Goal: Task Accomplishment & Management: Use online tool/utility

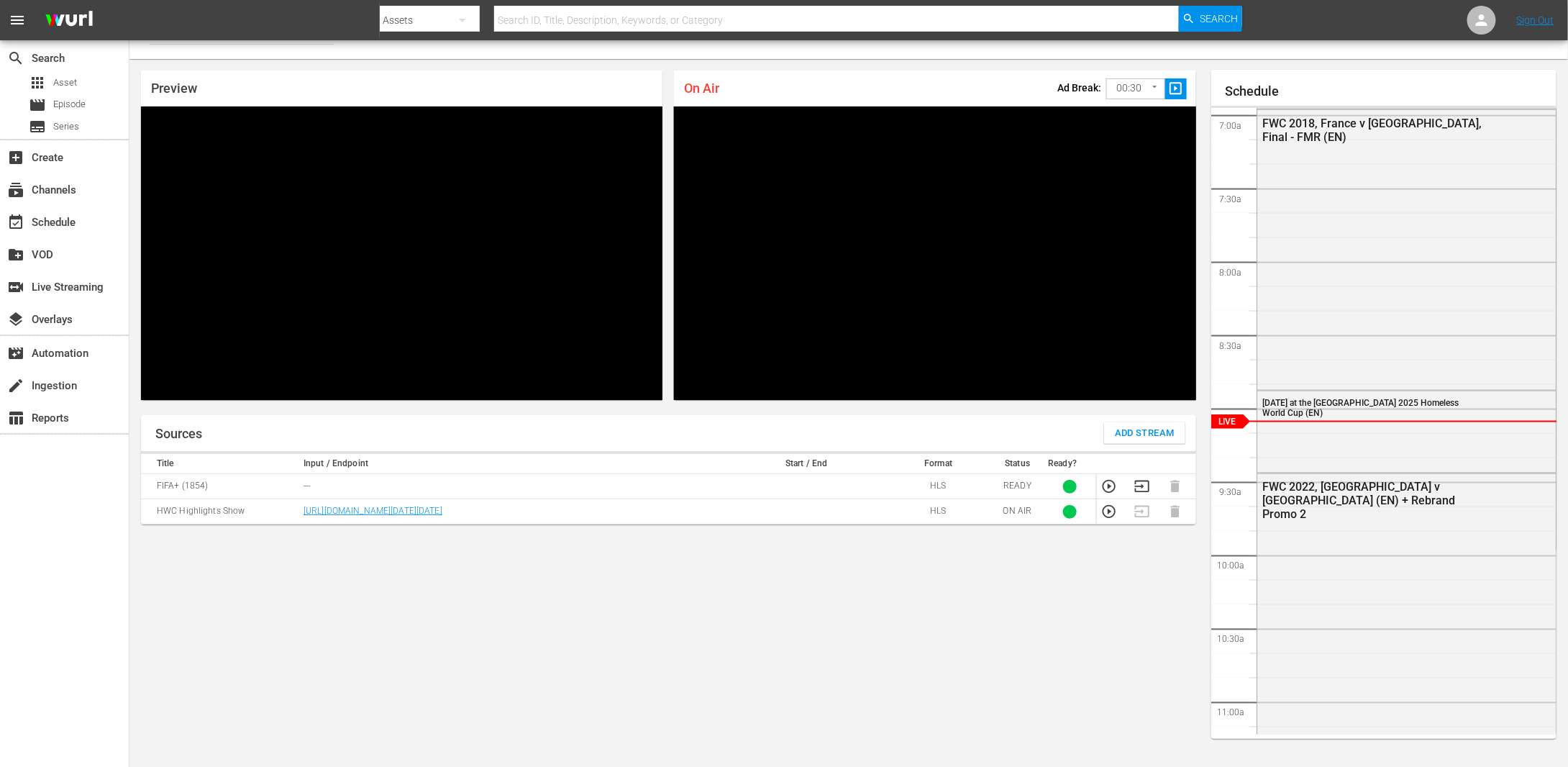
scroll to position [24, 0]
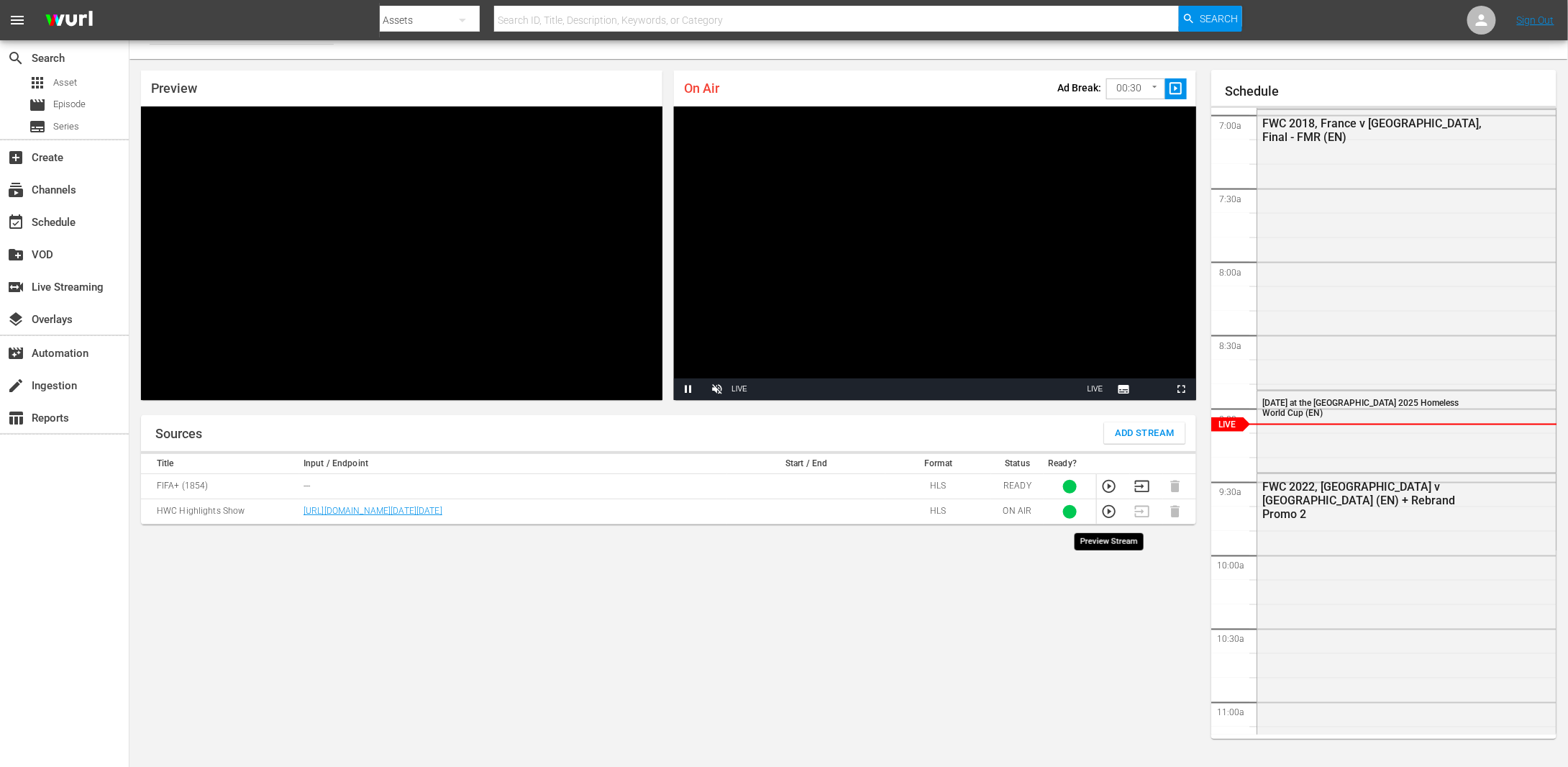
click at [1112, 513] on icon "button" at bounding box center [1109, 511] width 15 height 15
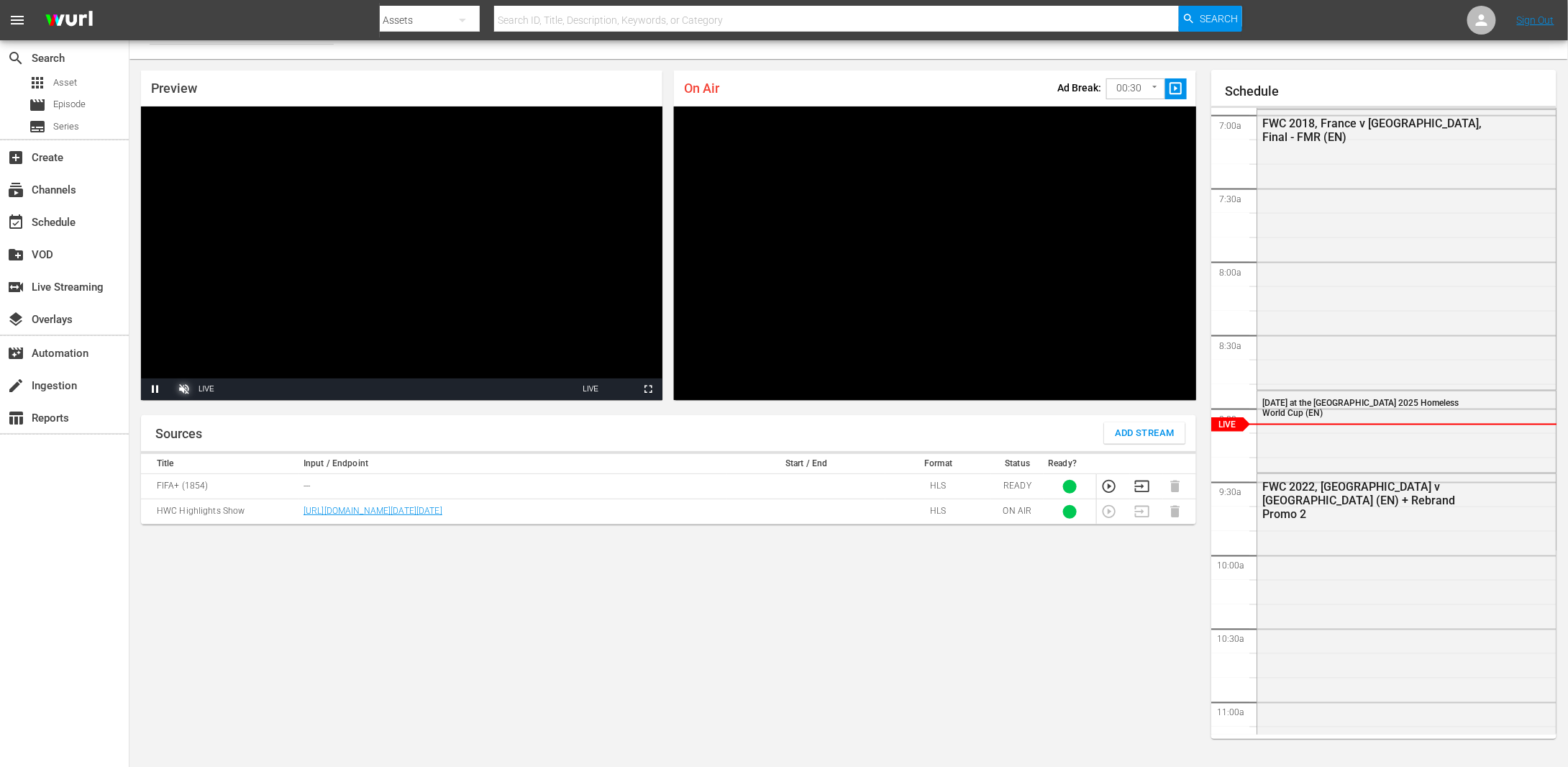
drag, startPoint x: 184, startPoint y: 386, endPoint x: 248, endPoint y: 391, distance: 64.2
click at [184, 389] on span "Video Player" at bounding box center [184, 389] width 0 height 0
click at [676, 661] on div "Sources Add Stream Title Input / Endpoint Start / End Format Status Ready? FIFA…" at bounding box center [668, 586] width 1055 height 341
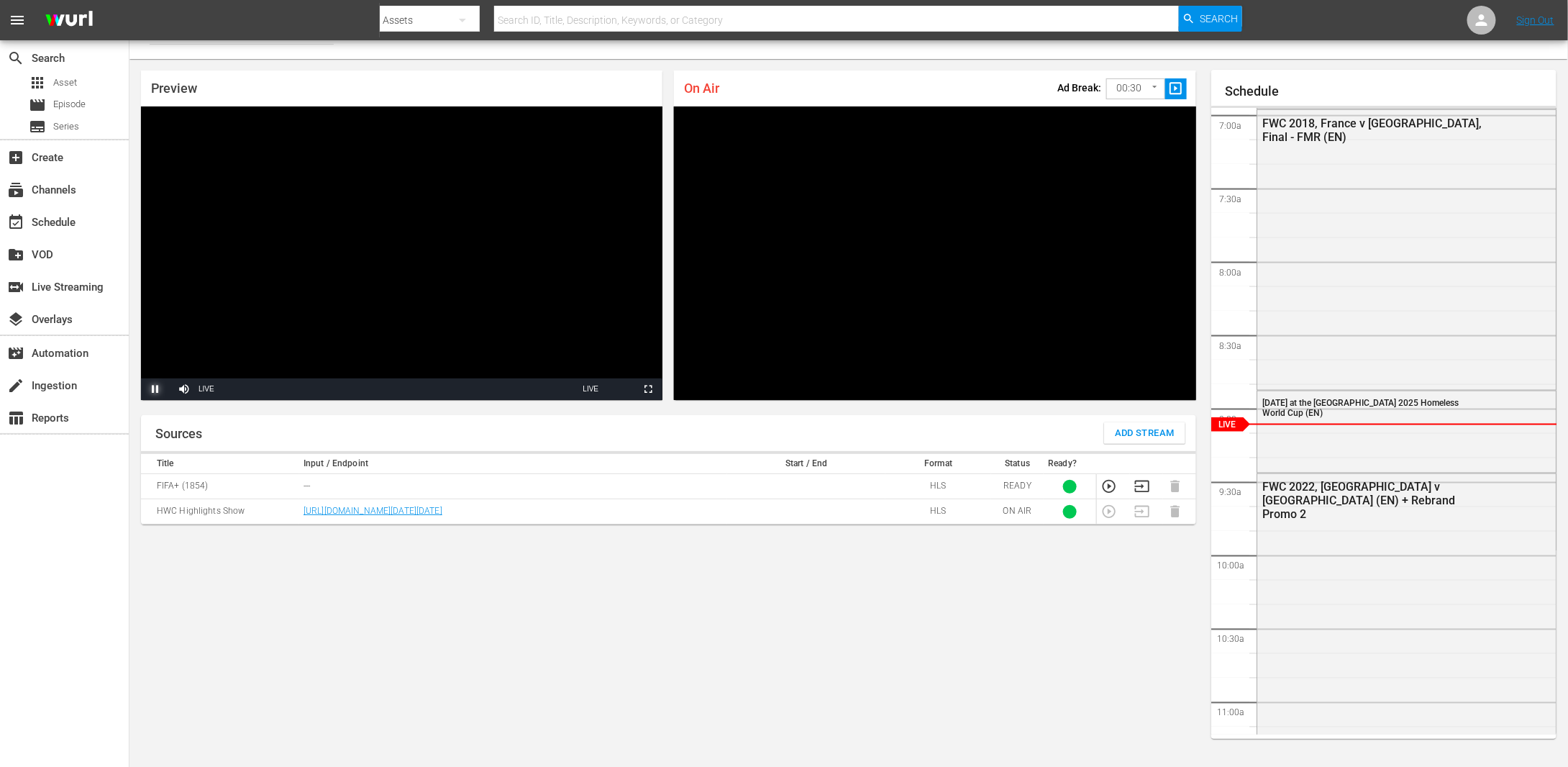
click at [156, 389] on span "Video Player" at bounding box center [156, 389] width 0 height 0
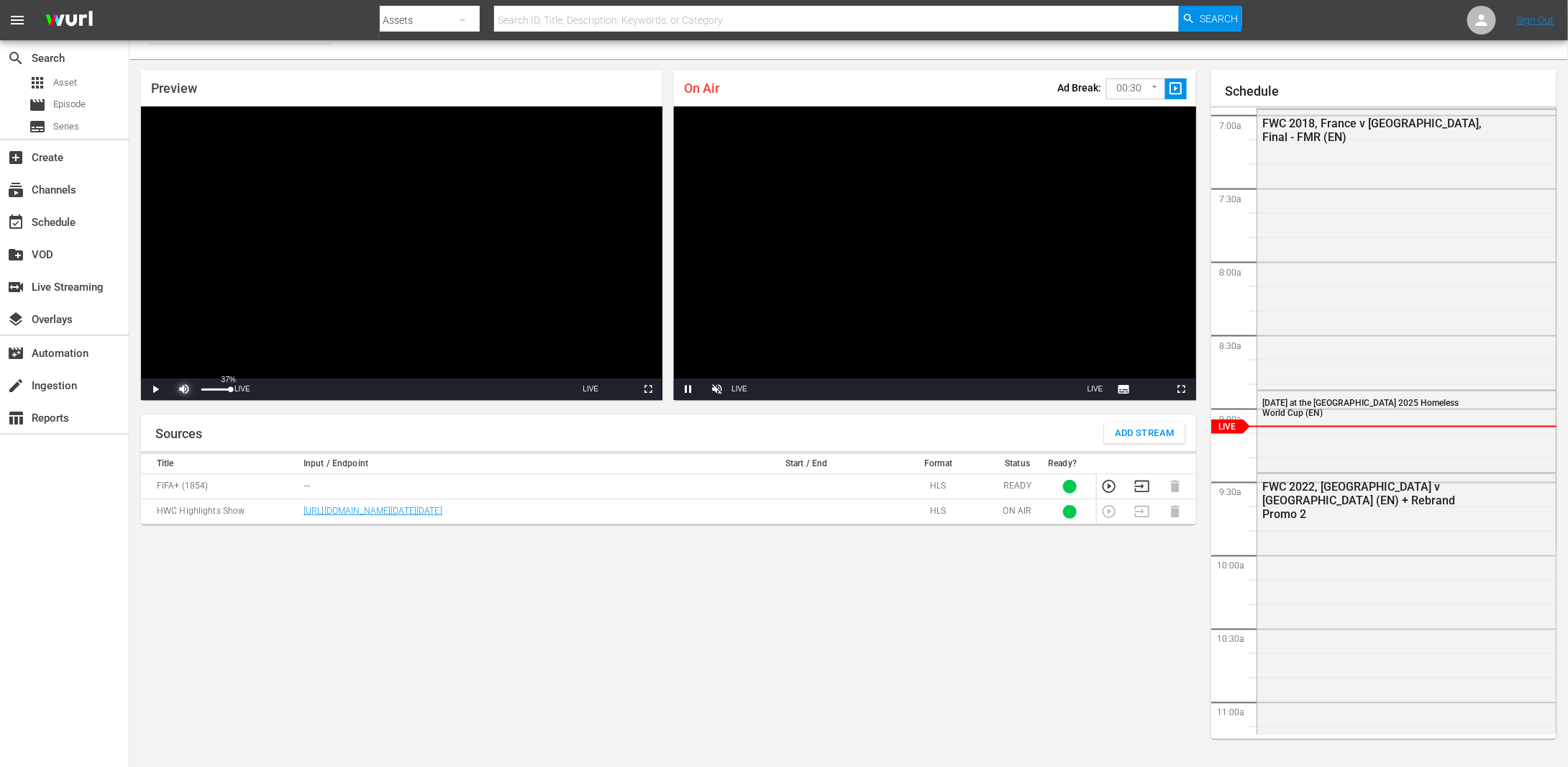
click at [184, 389] on span "Video Player" at bounding box center [184, 389] width 0 height 0
click at [156, 389] on span "Video Player" at bounding box center [156, 389] width 0 height 0
click at [184, 389] on span "Video Player" at bounding box center [184, 389] width 0 height 0
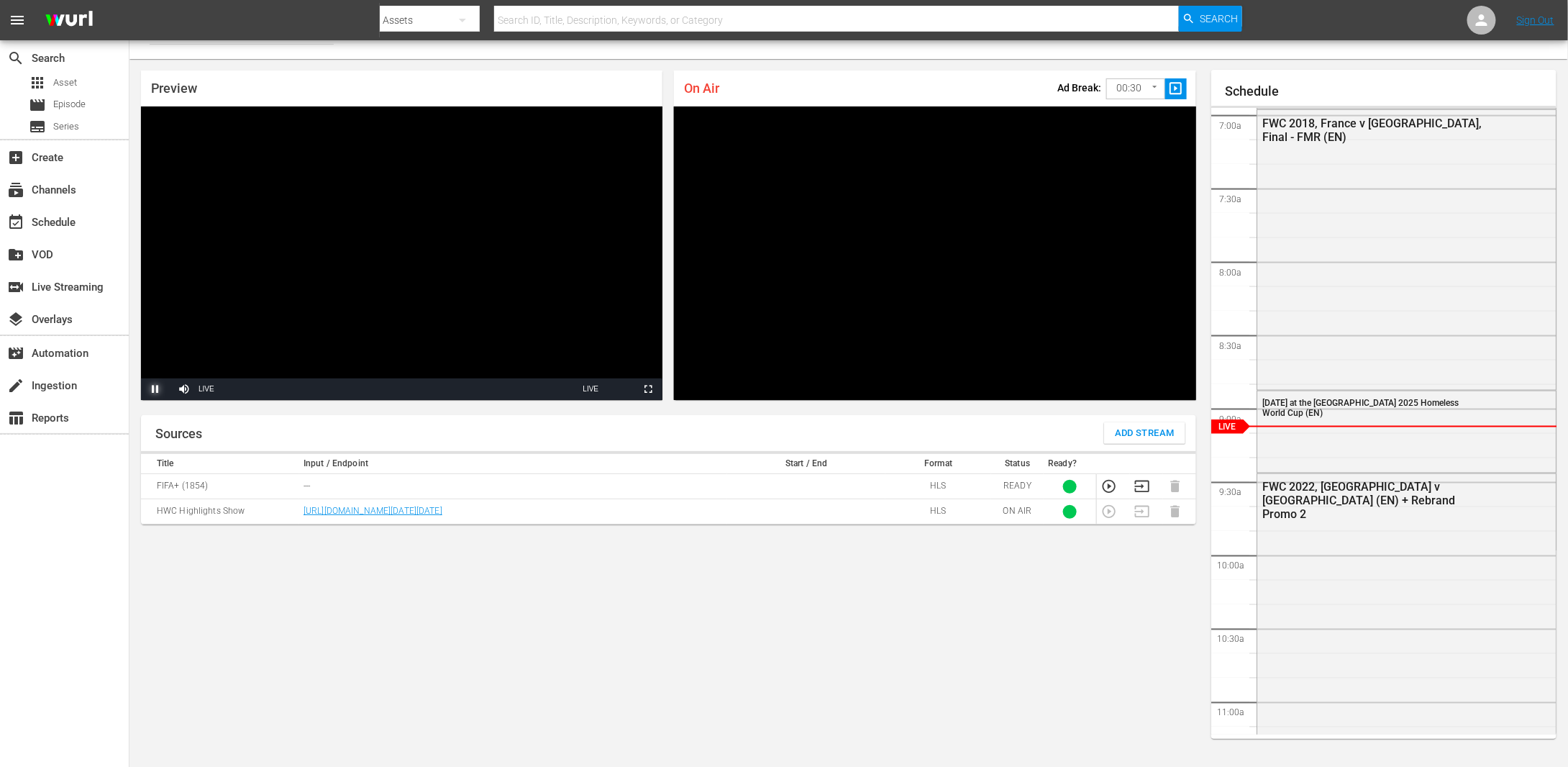
click at [156, 389] on span "Video Player" at bounding box center [156, 389] width 0 height 0
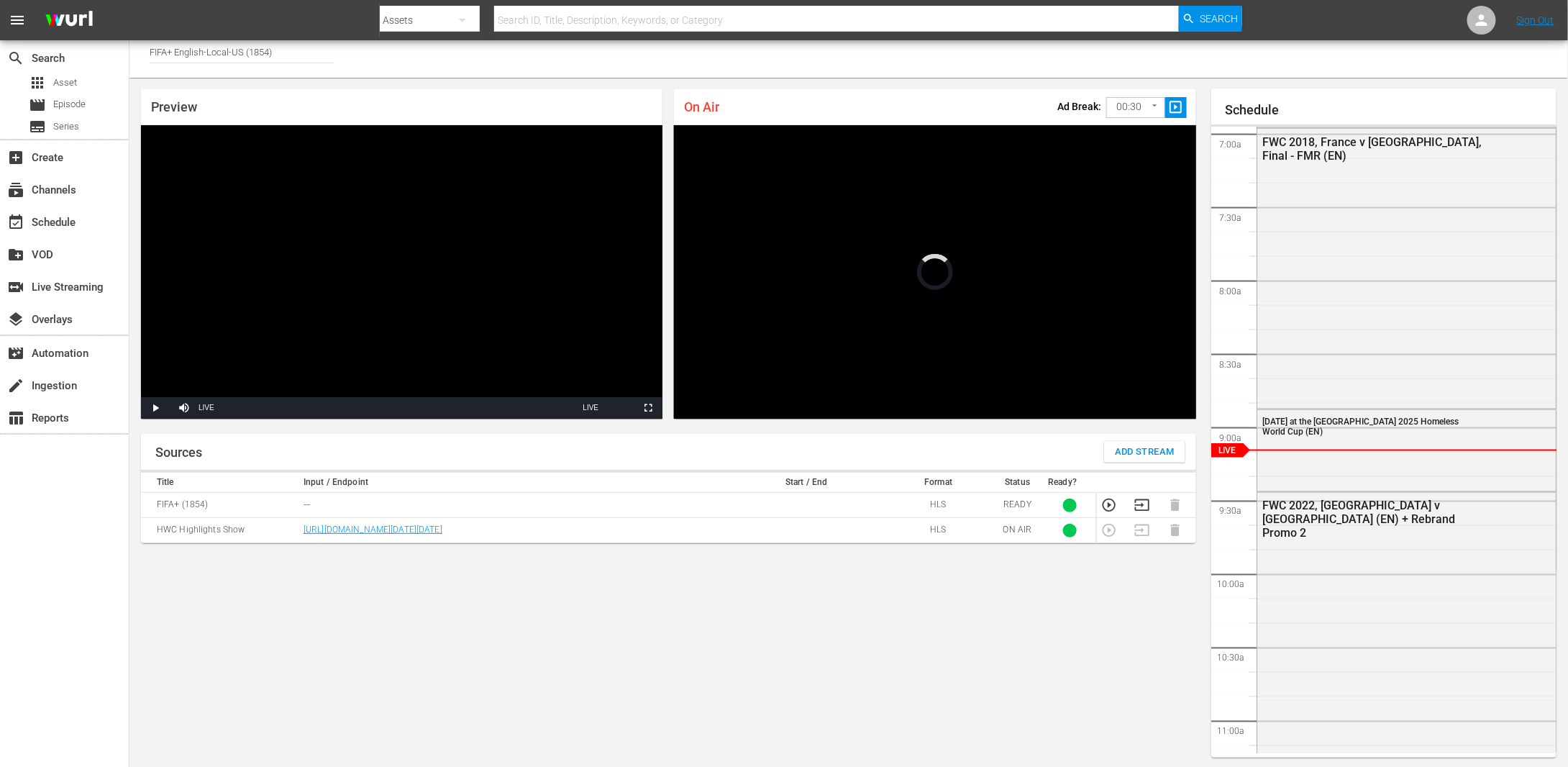
scroll to position [0, 0]
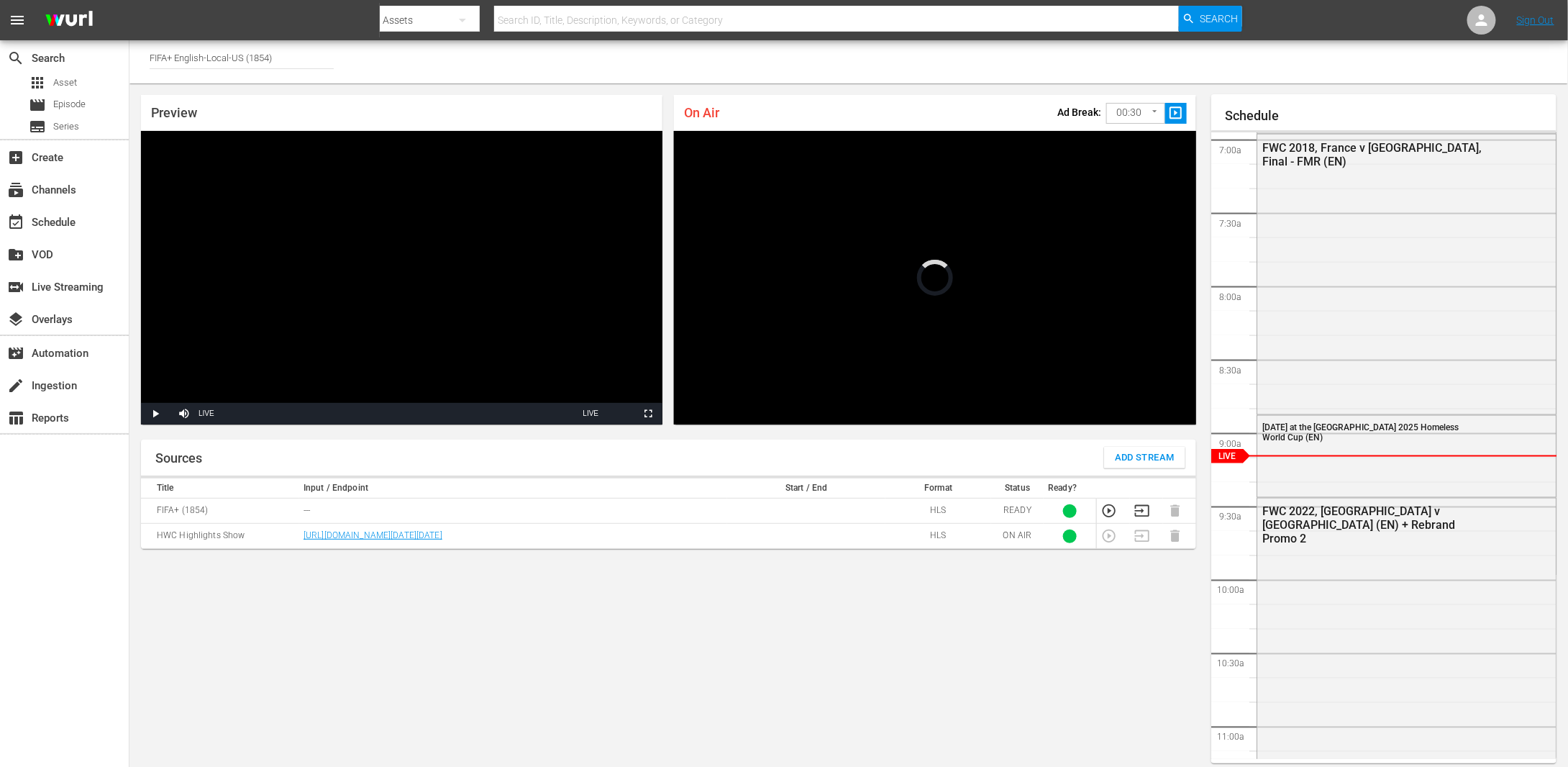
click at [251, 60] on input "FIFA+ English-Local-US (1854)" at bounding box center [242, 58] width 184 height 35
click at [298, 63] on input "FIFA+ English-Local-US (1854)" at bounding box center [242, 58] width 184 height 35
drag, startPoint x: 298, startPoint y: 63, endPoint x: -52, endPoint y: 107, distance: 352.8
click at [0, 107] on html "menu Search By Assets Search ID, Title, Description, Keywords, or Category Sear…" at bounding box center [784, 384] width 1568 height 767
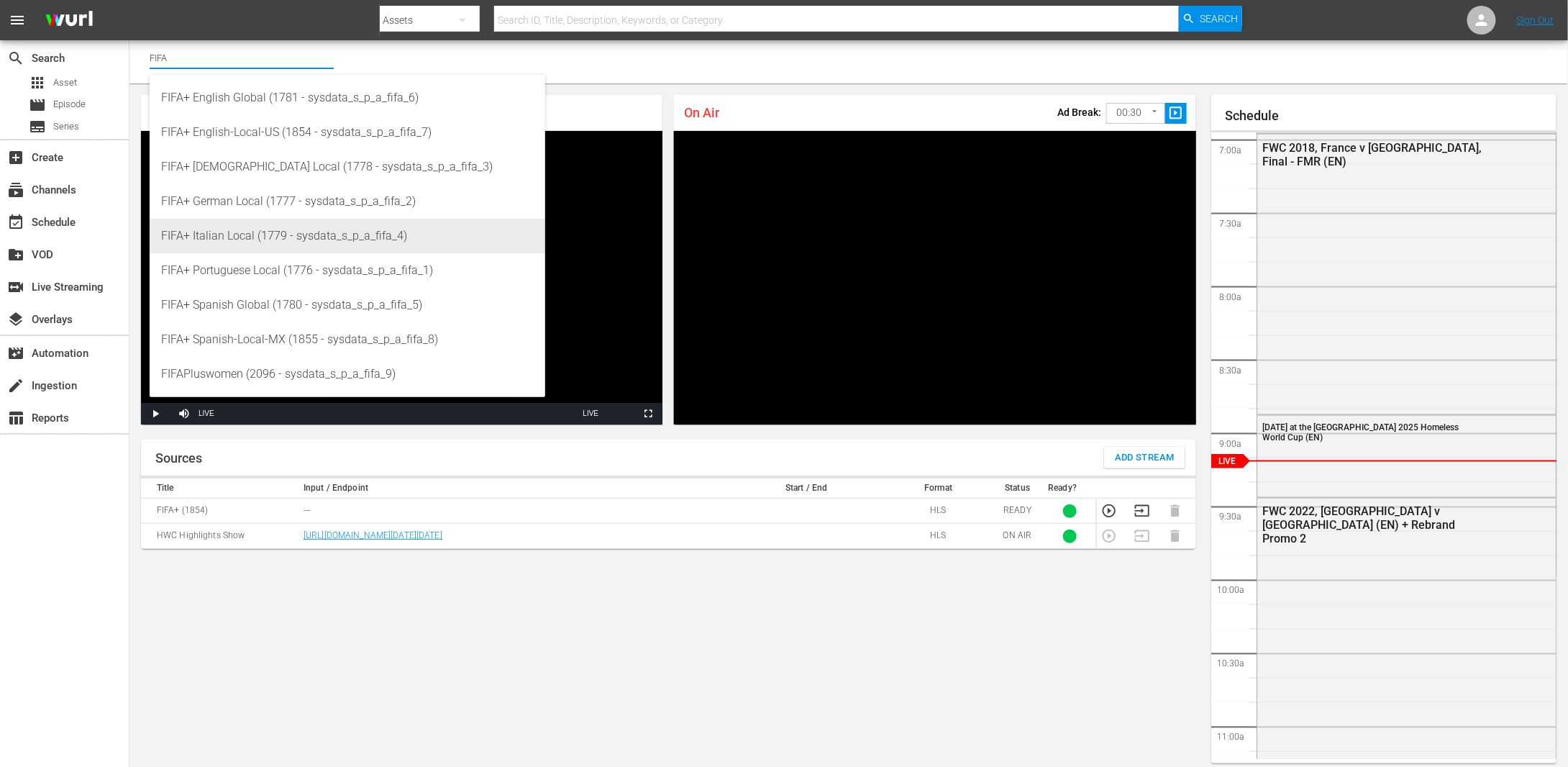
click at [358, 231] on div "FIFA+ Italian Local (1779 - sysdata_s_p_a_fifa_4)" at bounding box center [347, 235] width 372 height 35
type input "FIFA+ Italian Local (1779 - sysdata_s_p_a_fifa_4)"
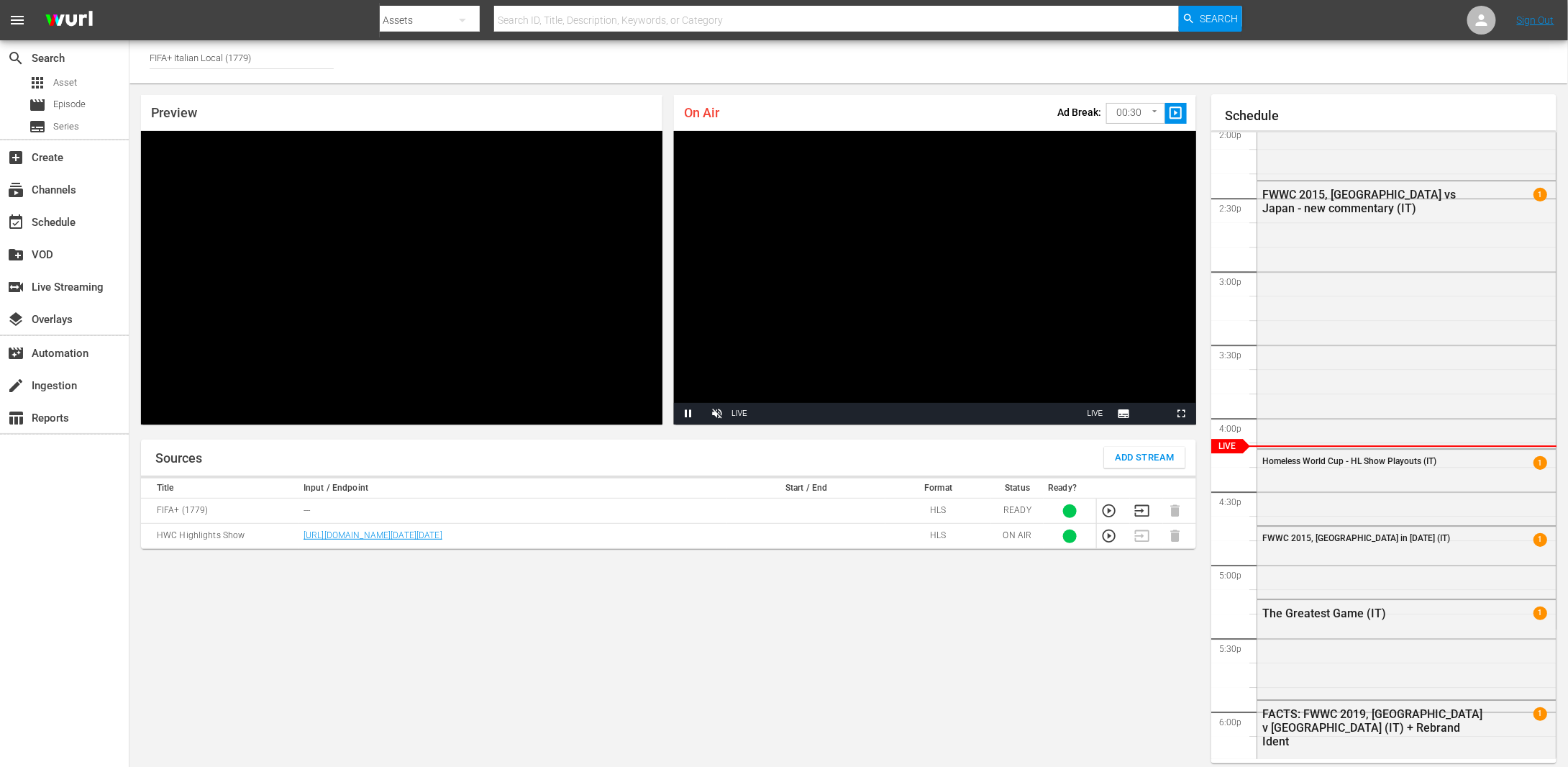
type input "FIFA+ English-Local-US (1854)"
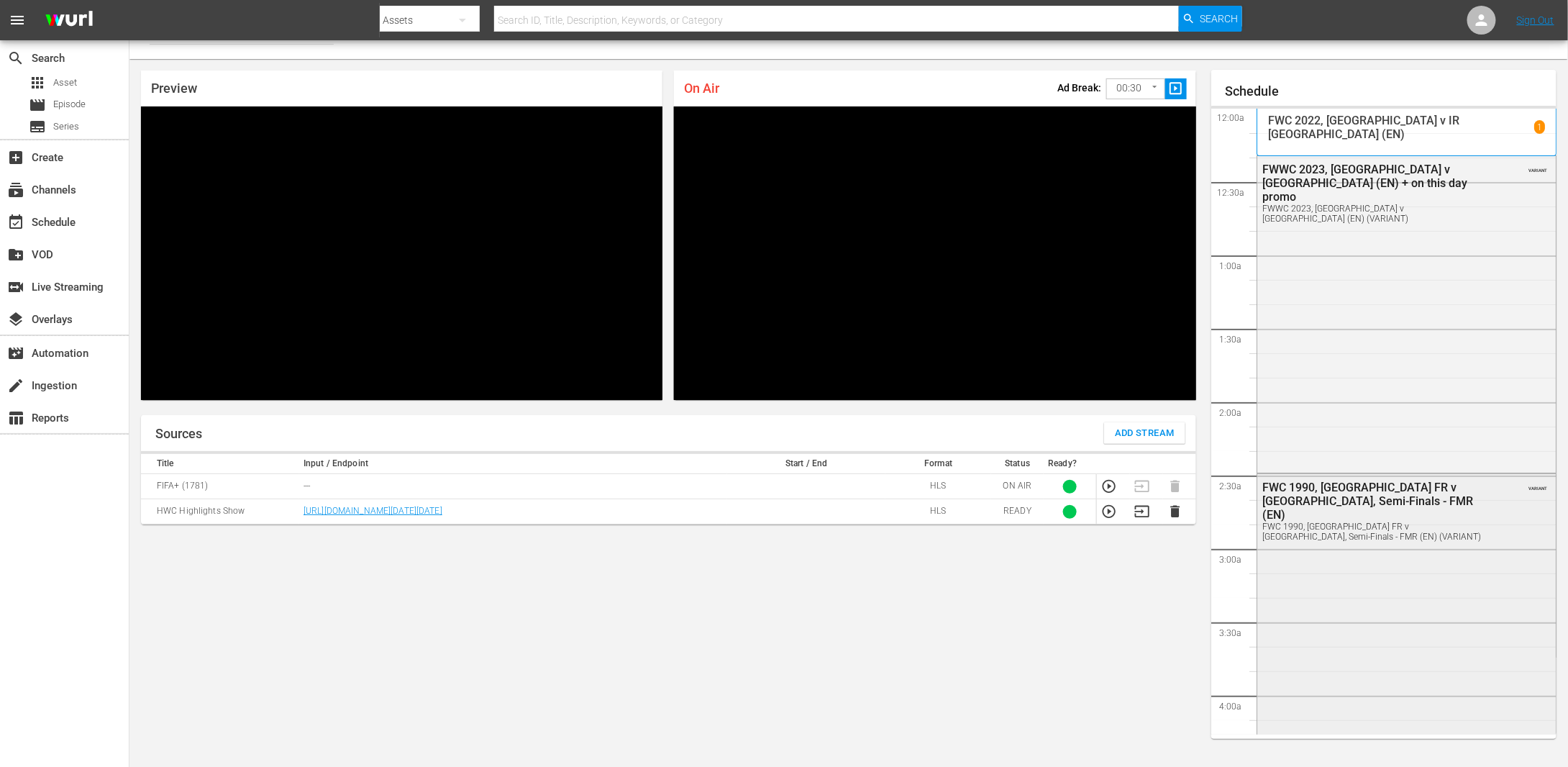
click at [1354, 578] on div "FWC 1990, [GEOGRAPHIC_DATA] FR v [GEOGRAPHIC_DATA], Semi-Finals - FMR (EN) FWC …" at bounding box center [1406, 653] width 299 height 358
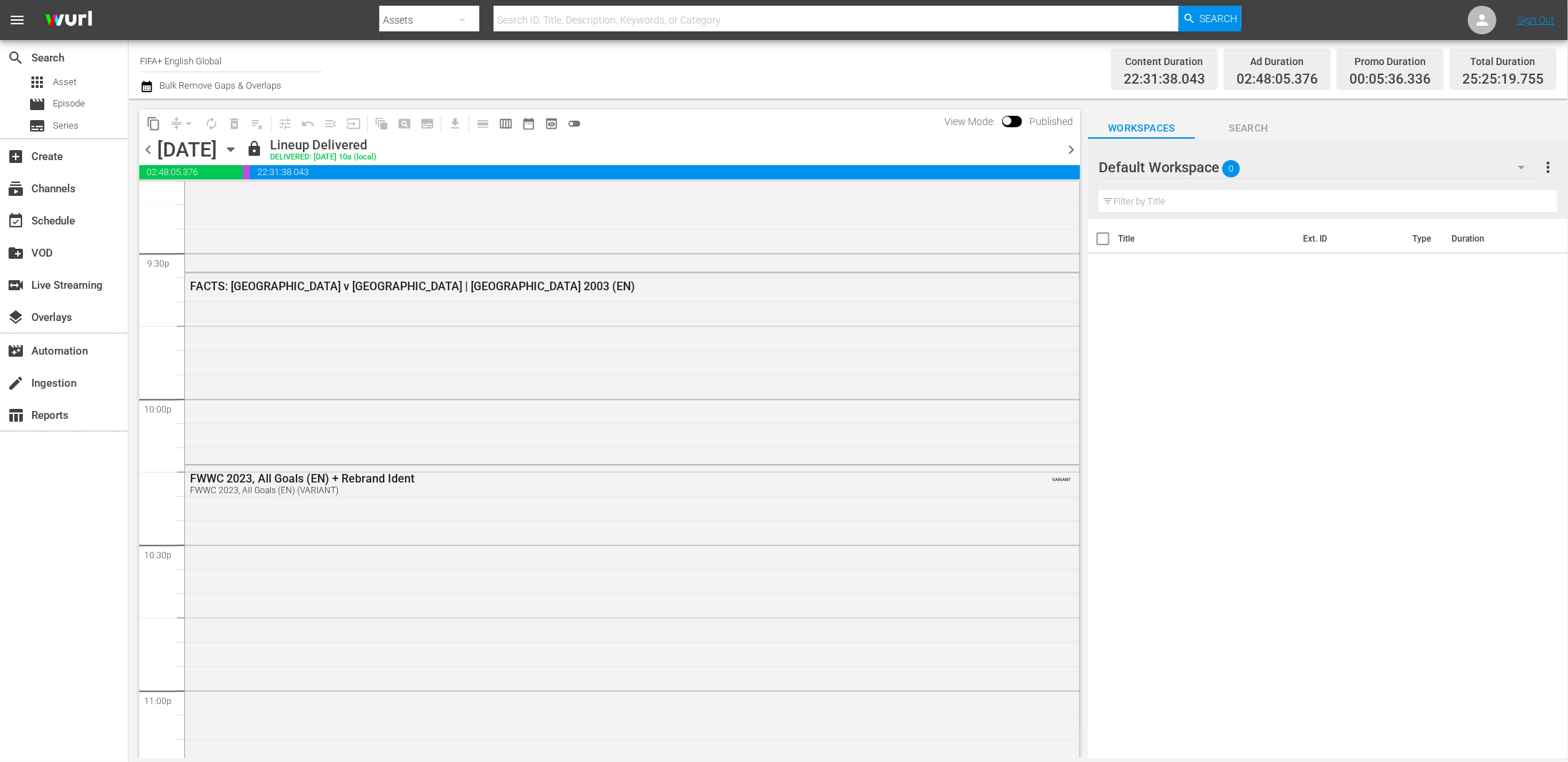
scroll to position [6216, 0]
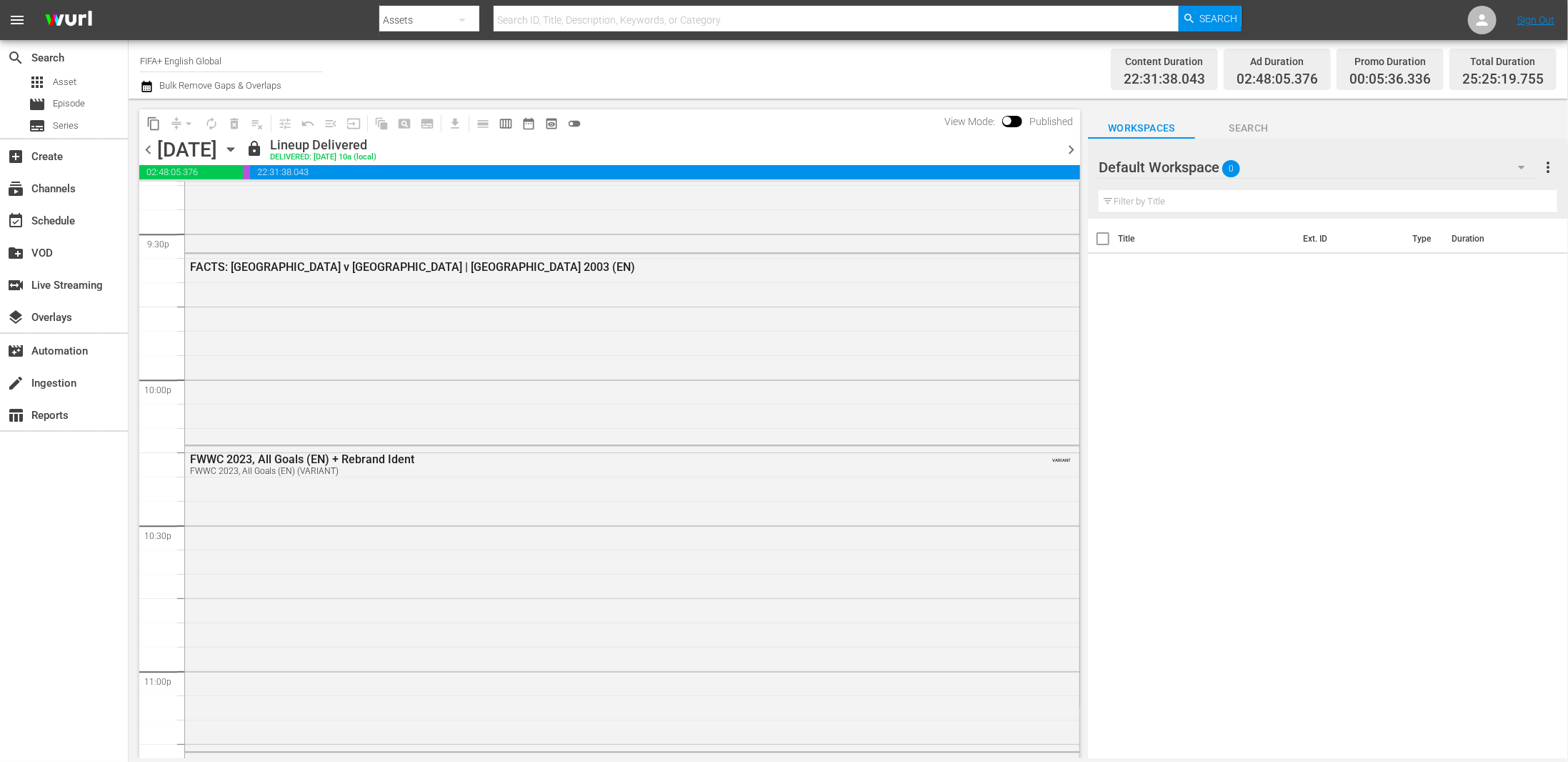
click at [217, 155] on div "[DATE]" at bounding box center [188, 149] width 60 height 23
click at [239, 157] on icon "button" at bounding box center [230, 149] width 15 height 15
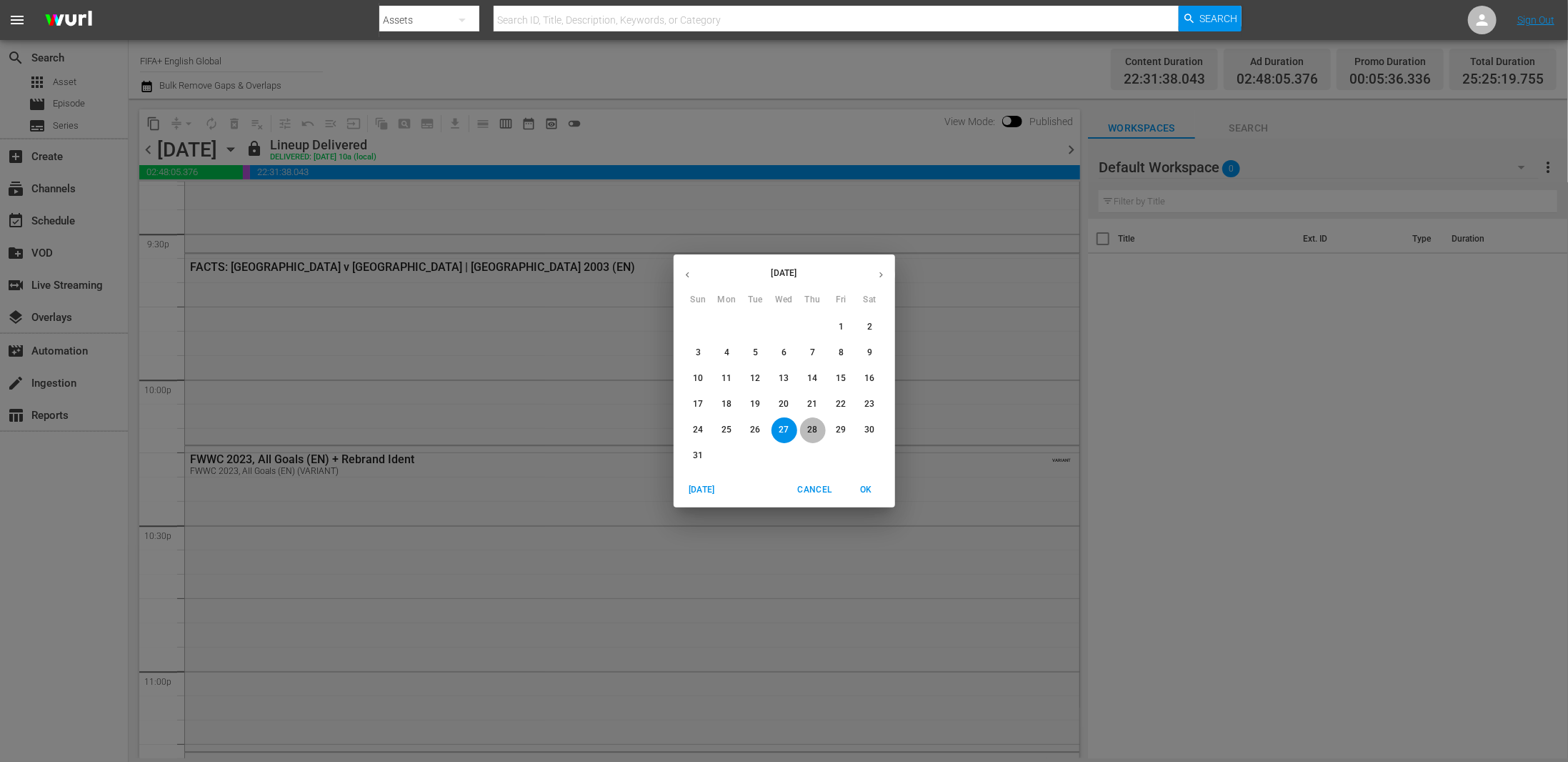
click at [818, 418] on button "28" at bounding box center [813, 429] width 26 height 26
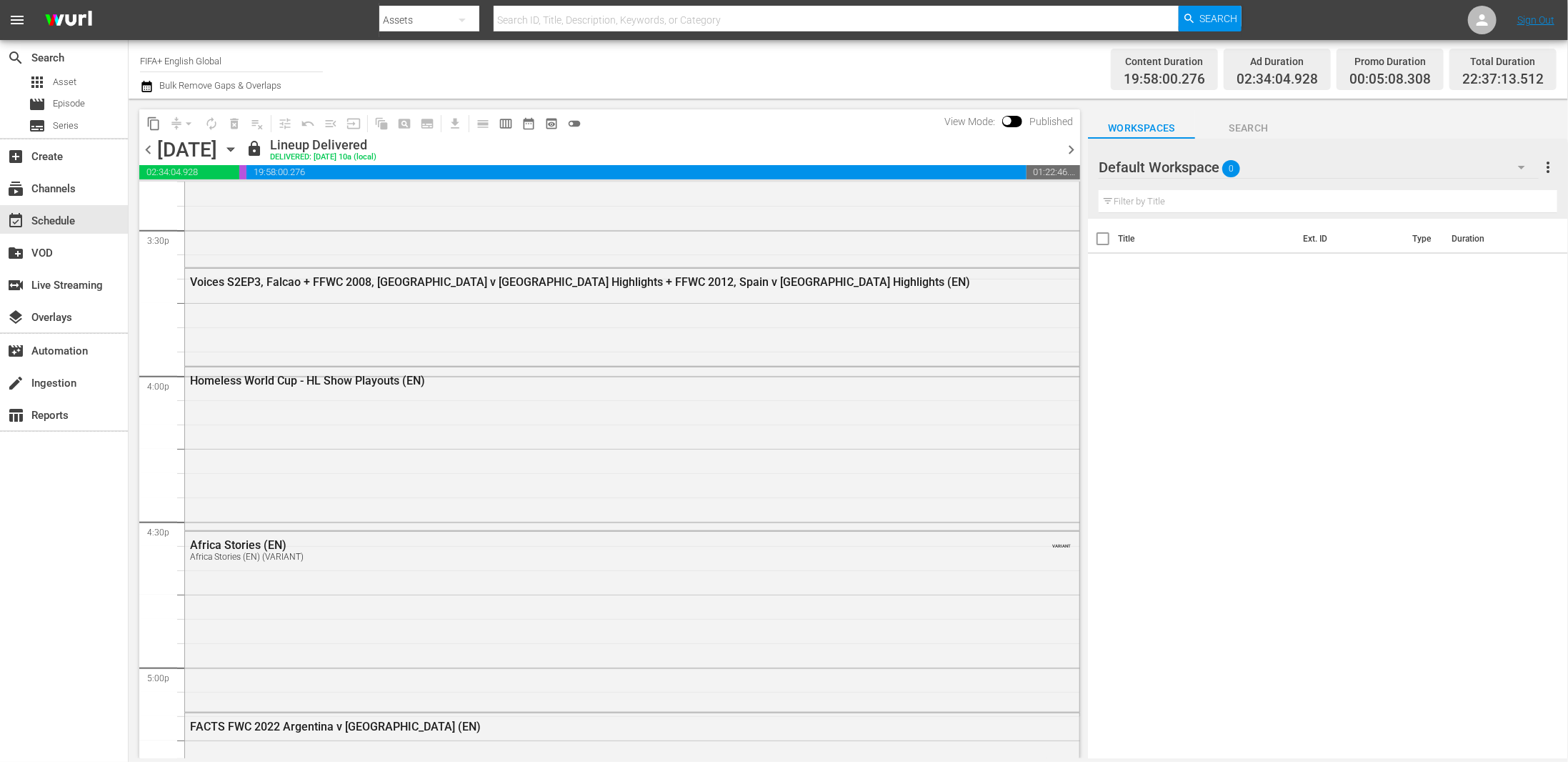
scroll to position [4454, 0]
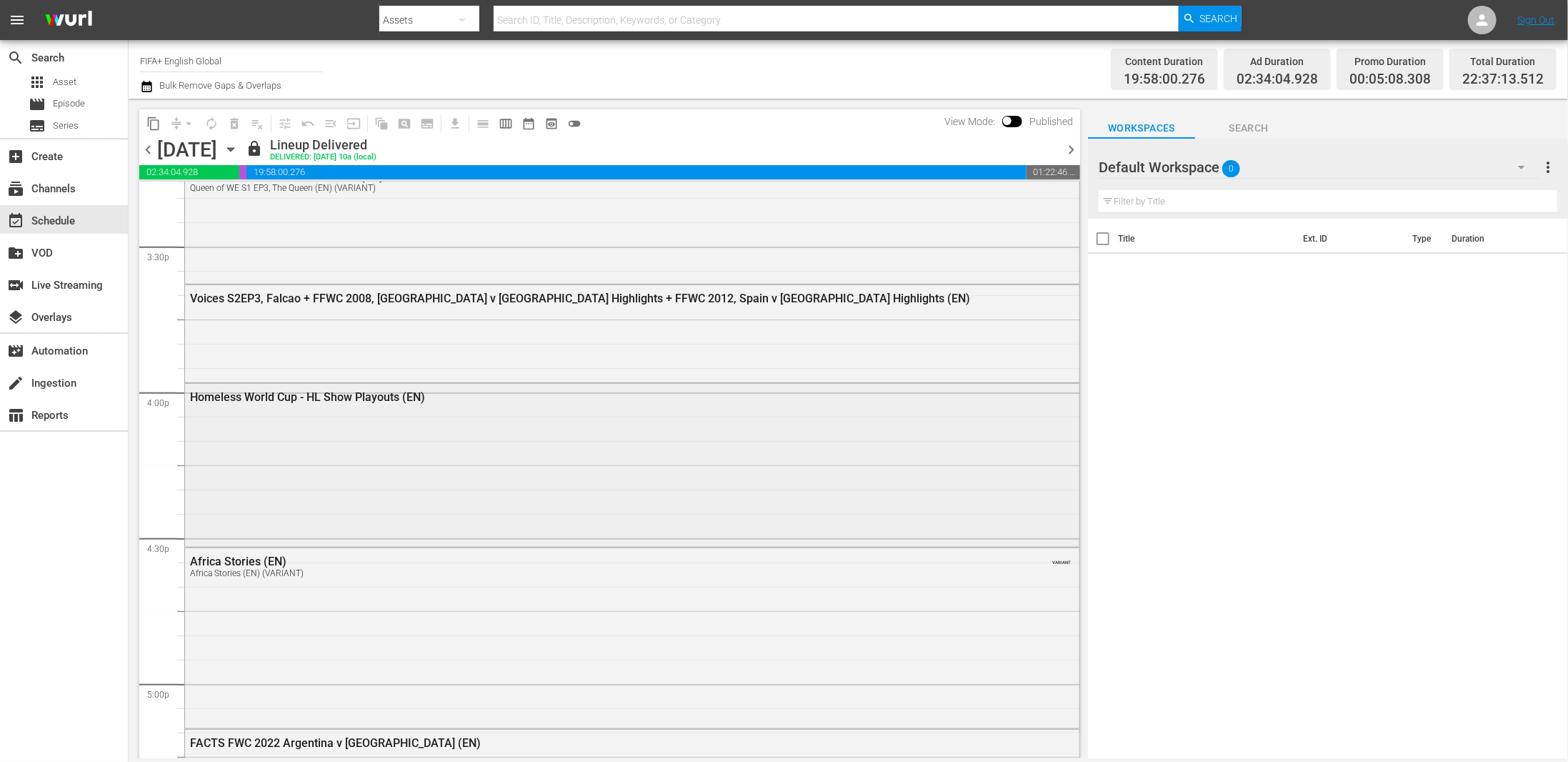
click at [217, 400] on div "Homeless World Cup - HL Show Playouts (EN)" at bounding box center [593, 396] width 806 height 14
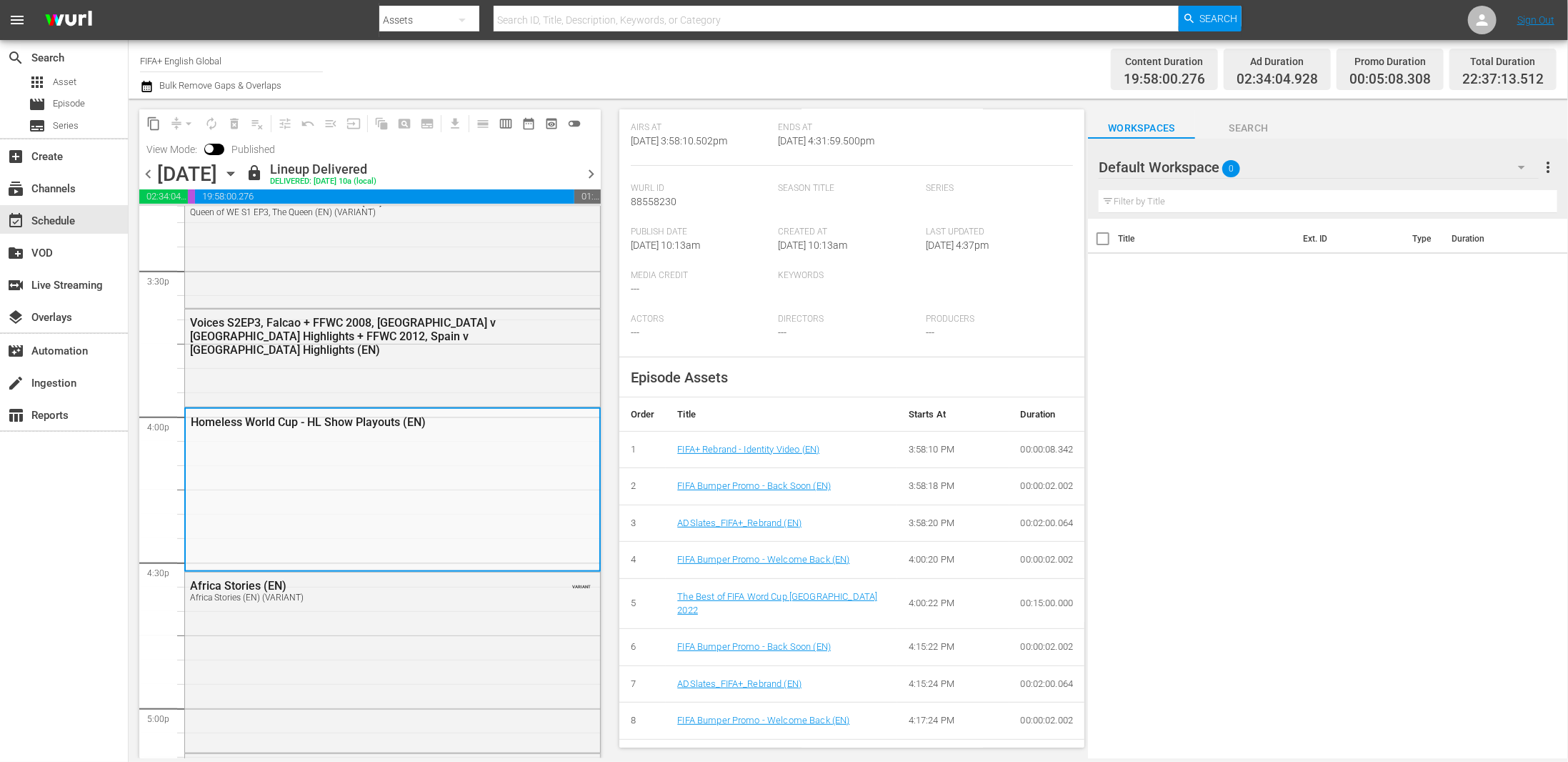
scroll to position [0, 0]
